Goal: Task Accomplishment & Management: Manage account settings

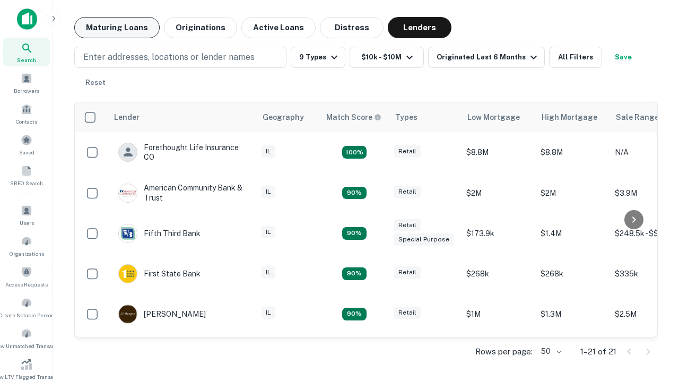
click at [117, 28] on button "Maturing Loans" at bounding box center [116, 27] width 85 height 21
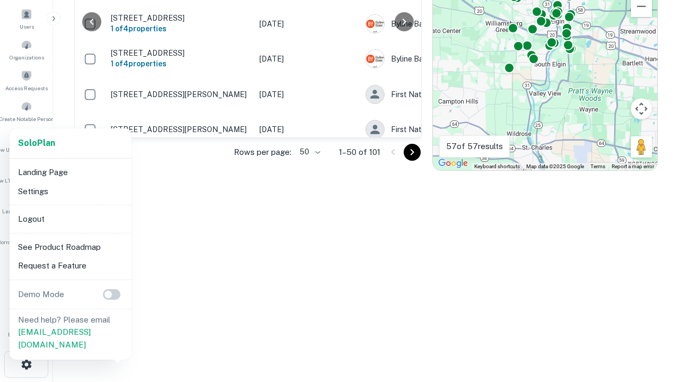
click at [70, 219] on li "Logout" at bounding box center [71, 219] width 114 height 19
